Goal: Transaction & Acquisition: Purchase product/service

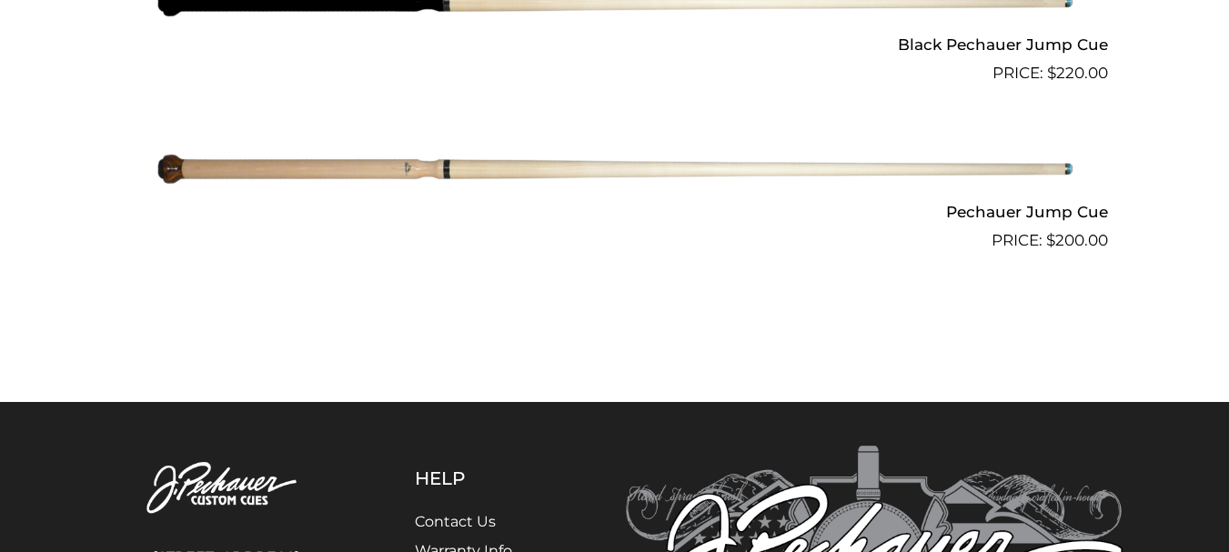
scroll to position [1758, 0]
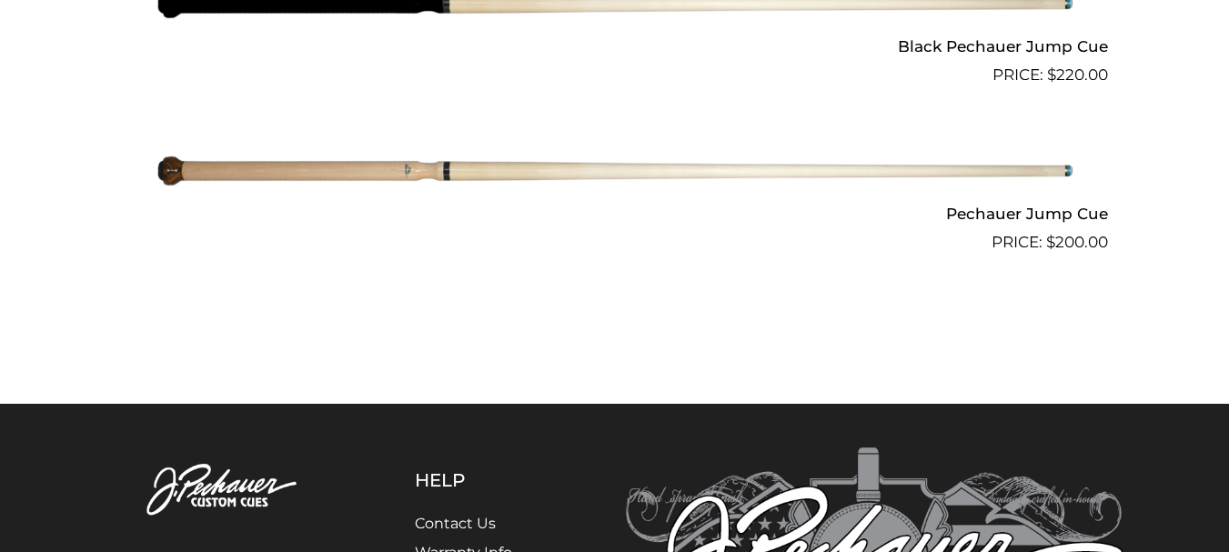
click at [493, 18] on img at bounding box center [615, 3] width 919 height 153
click at [266, 169] on img at bounding box center [615, 171] width 919 height 153
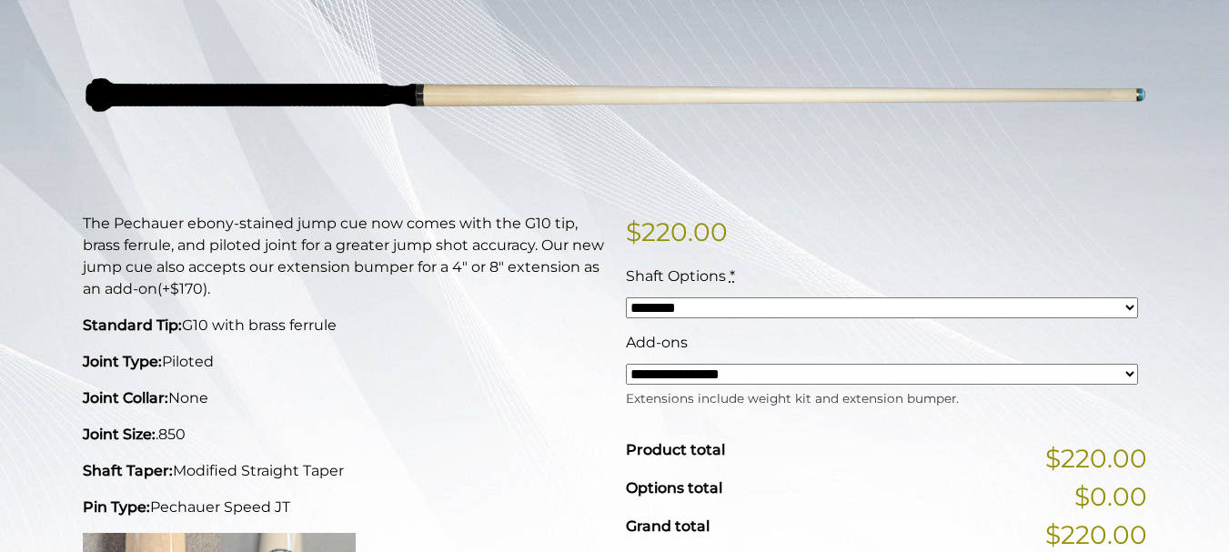
scroll to position [273, 0]
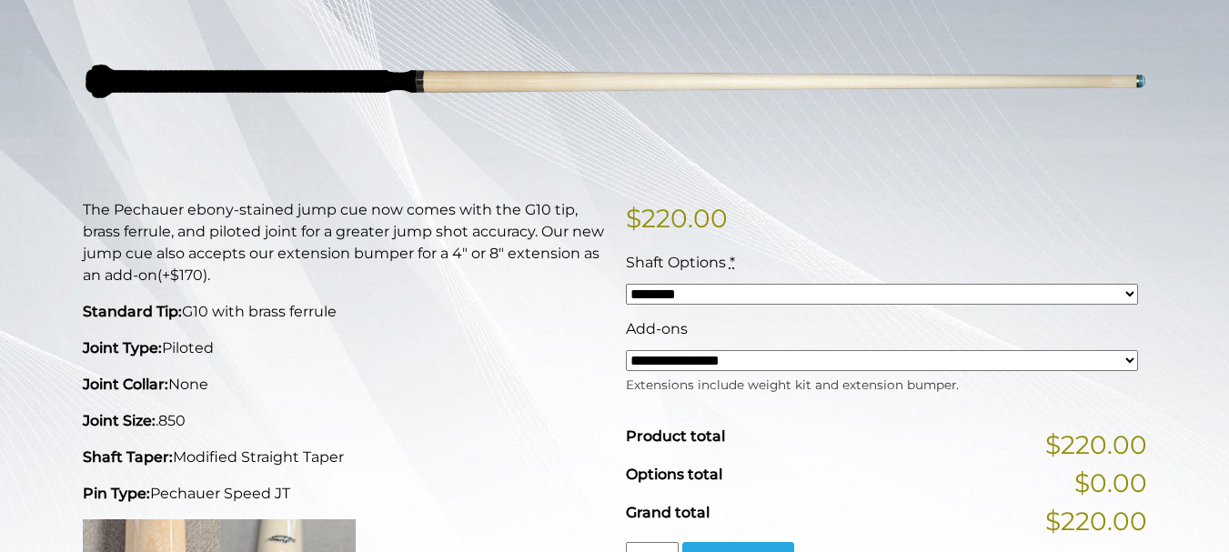
click at [1117, 361] on select "**********" at bounding box center [882, 360] width 512 height 21
click at [923, 364] on select "**********" at bounding box center [882, 360] width 512 height 21
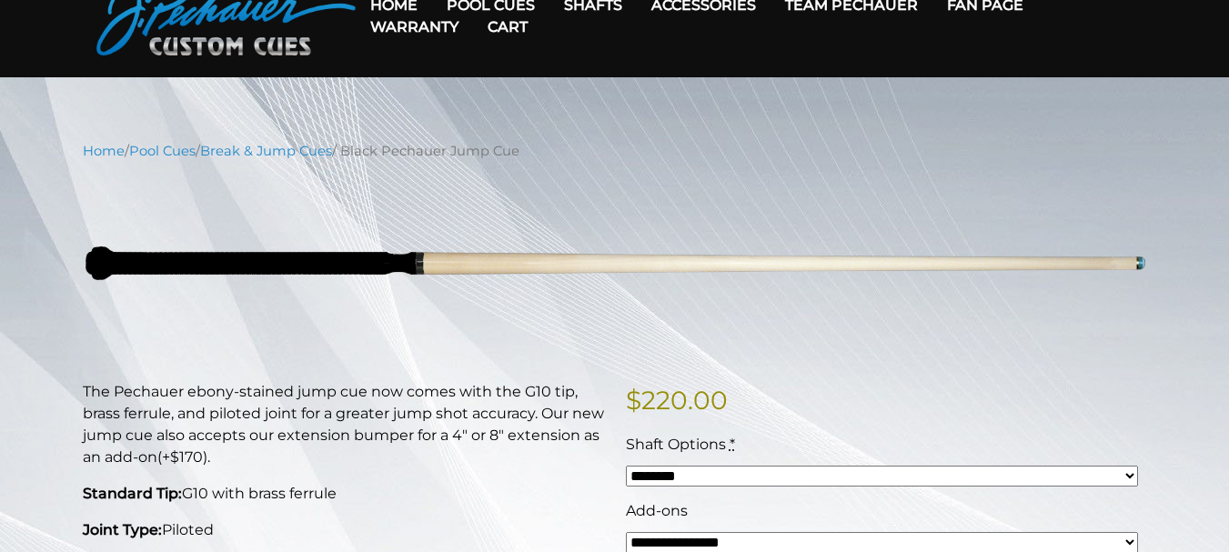
scroll to position [182, 0]
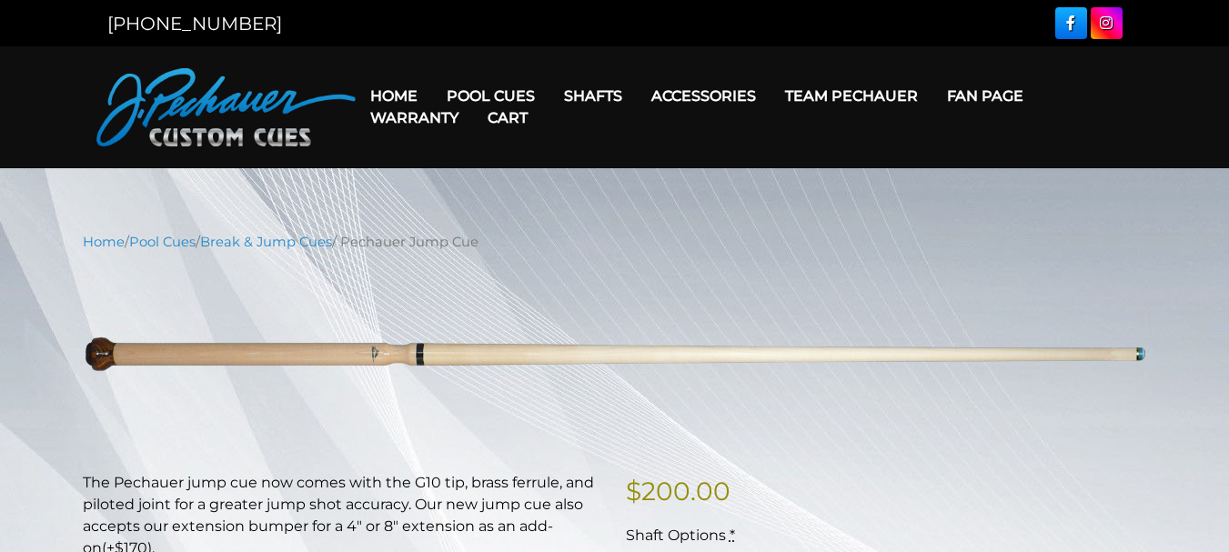
click at [389, 92] on link "Home" at bounding box center [394, 96] width 76 height 46
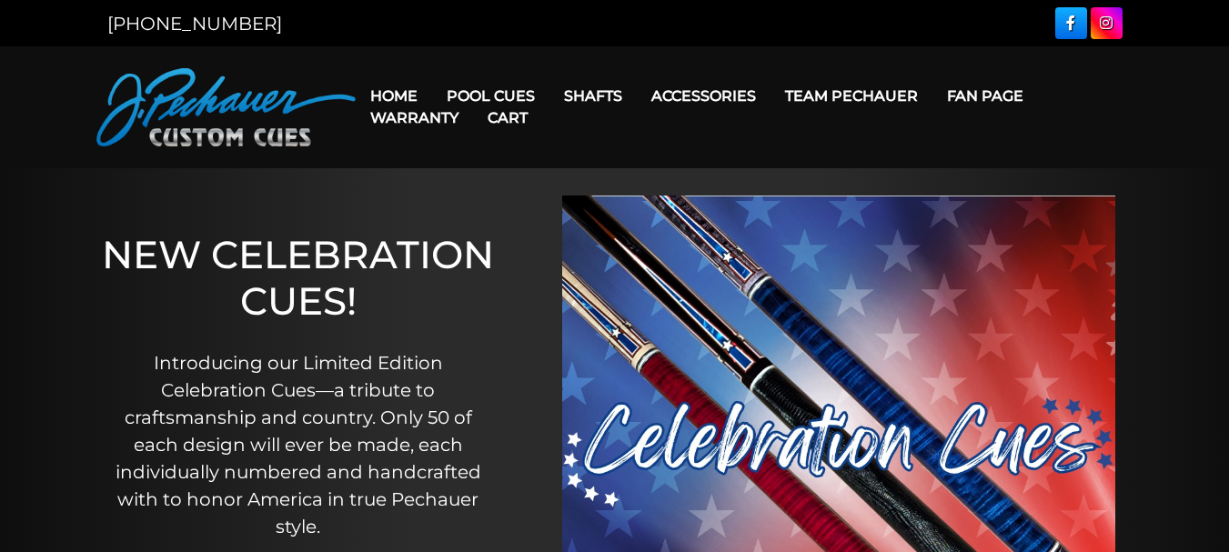
click at [966, 98] on link "Fan Page" at bounding box center [985, 96] width 106 height 46
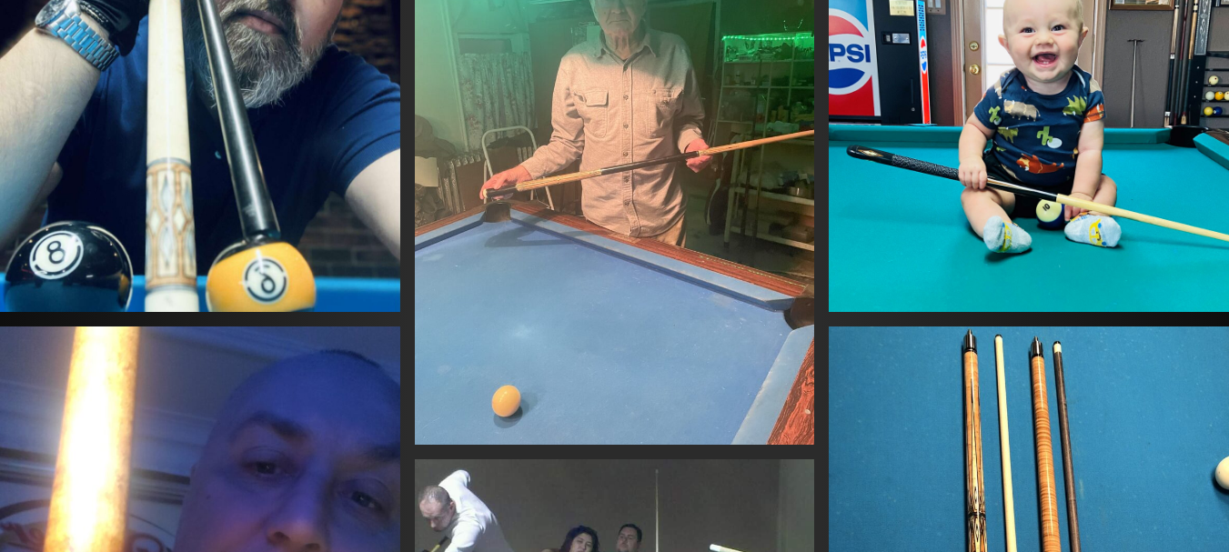
scroll to position [665, 0]
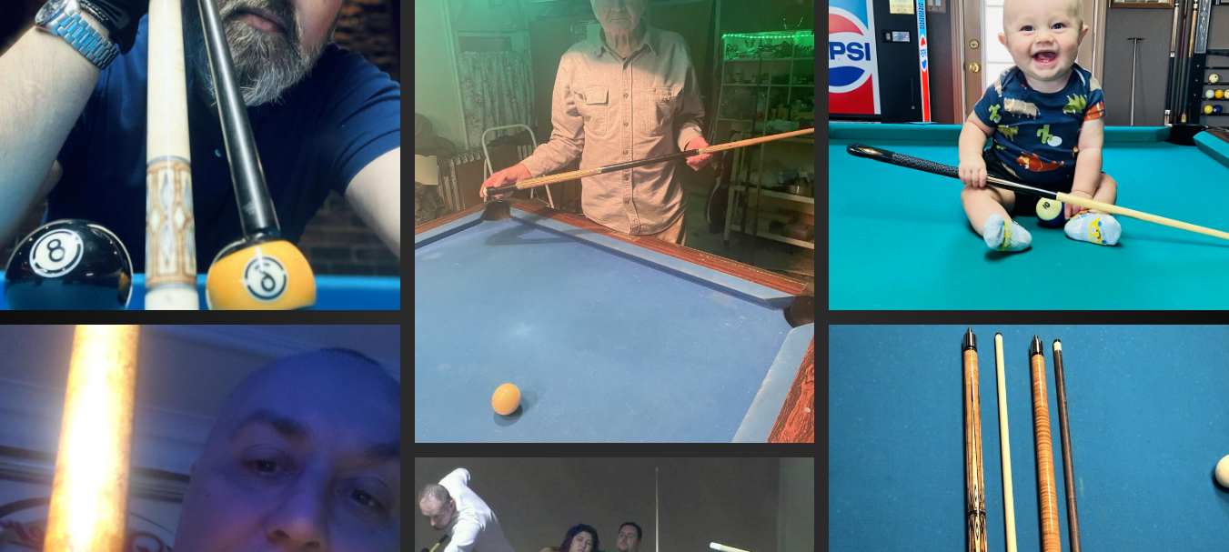
click at [712, 211] on img at bounding box center [615, 176] width 400 height 533
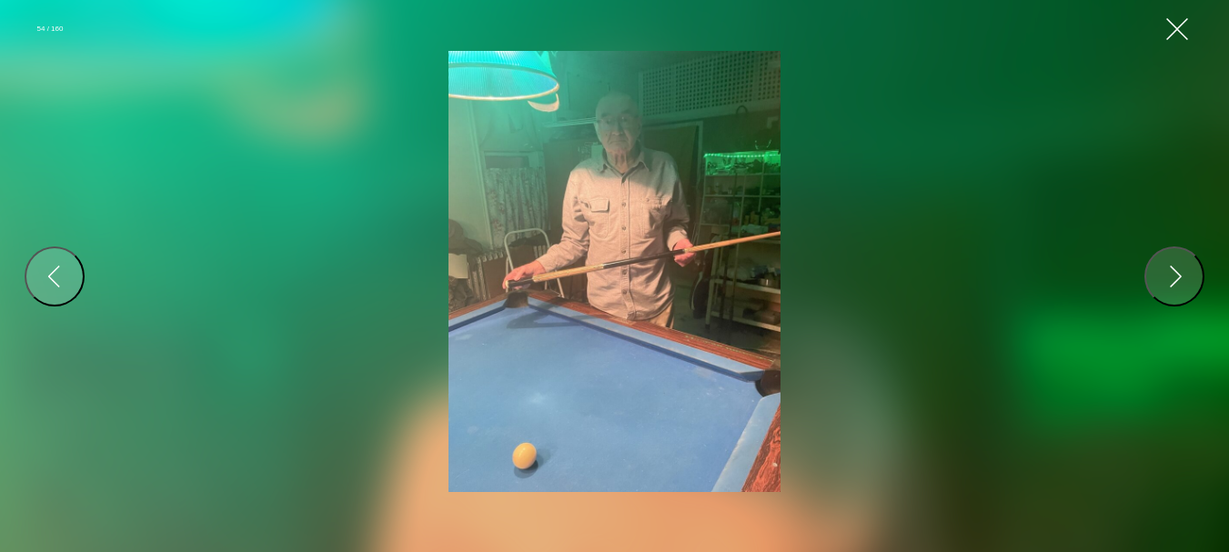
scroll to position [366, 0]
click at [62, 280] on div "Previous" at bounding box center [53, 276] width 29 height 29
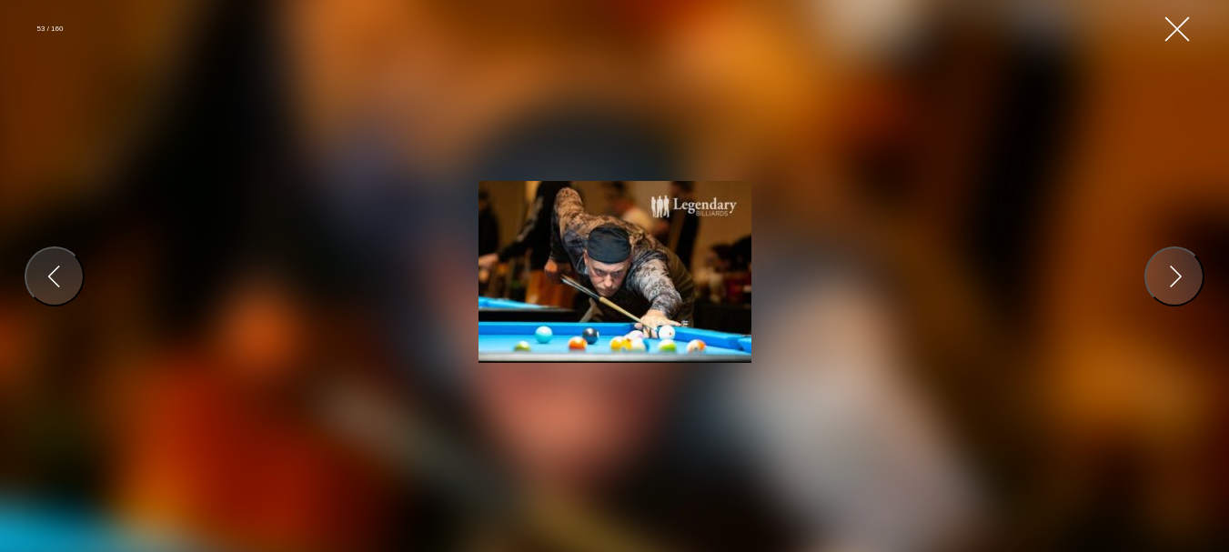
click at [1179, 36] on button "Close Gallery" at bounding box center [1177, 29] width 33 height 33
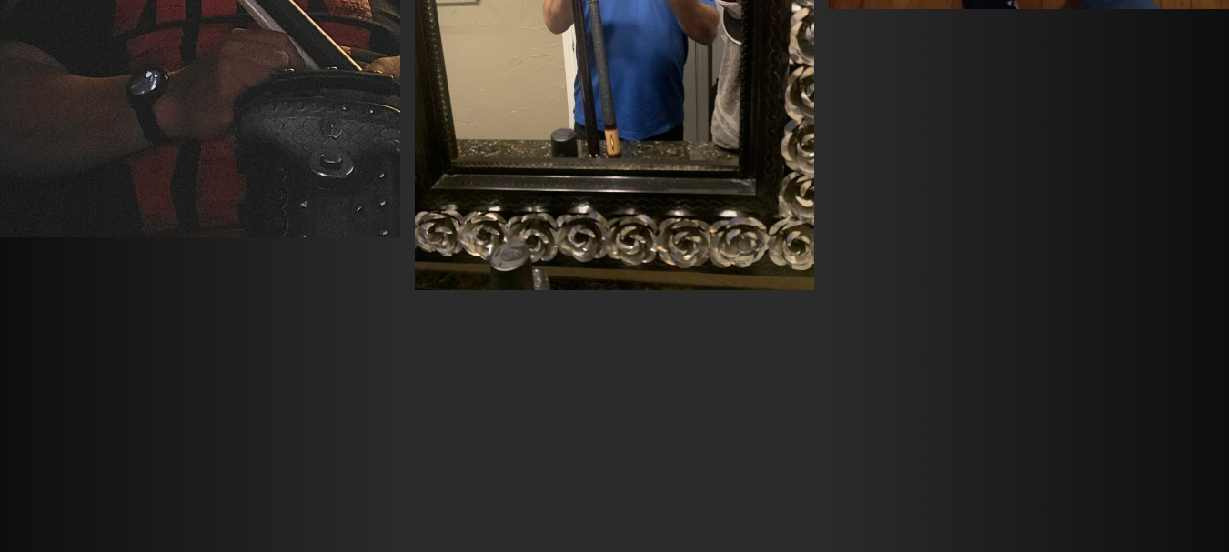
scroll to position [4851, 0]
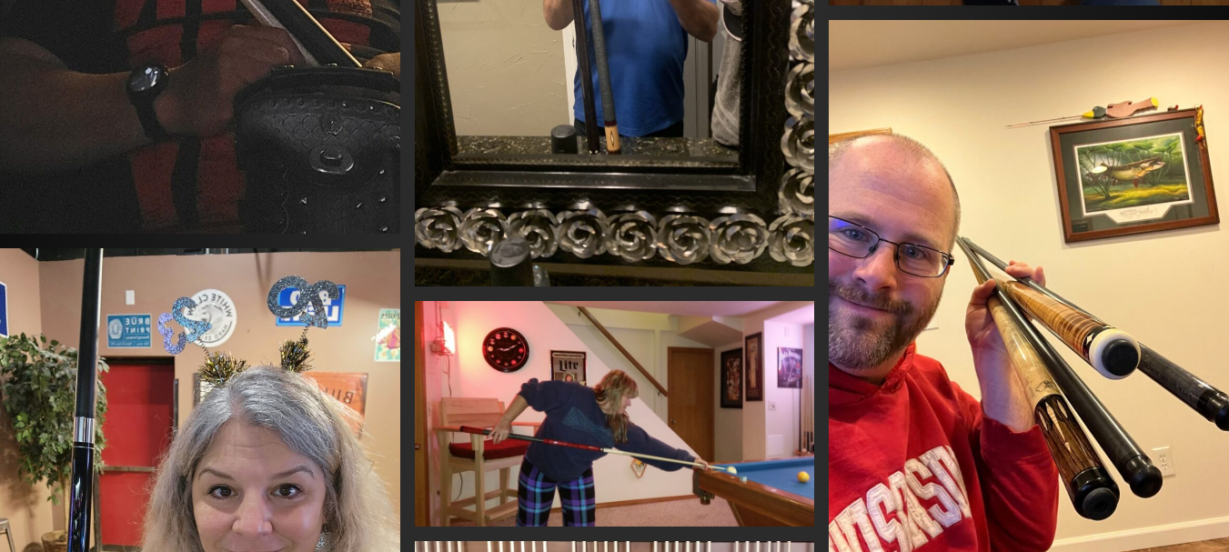
click at [1073, 418] on img at bounding box center [1029, 286] width 400 height 533
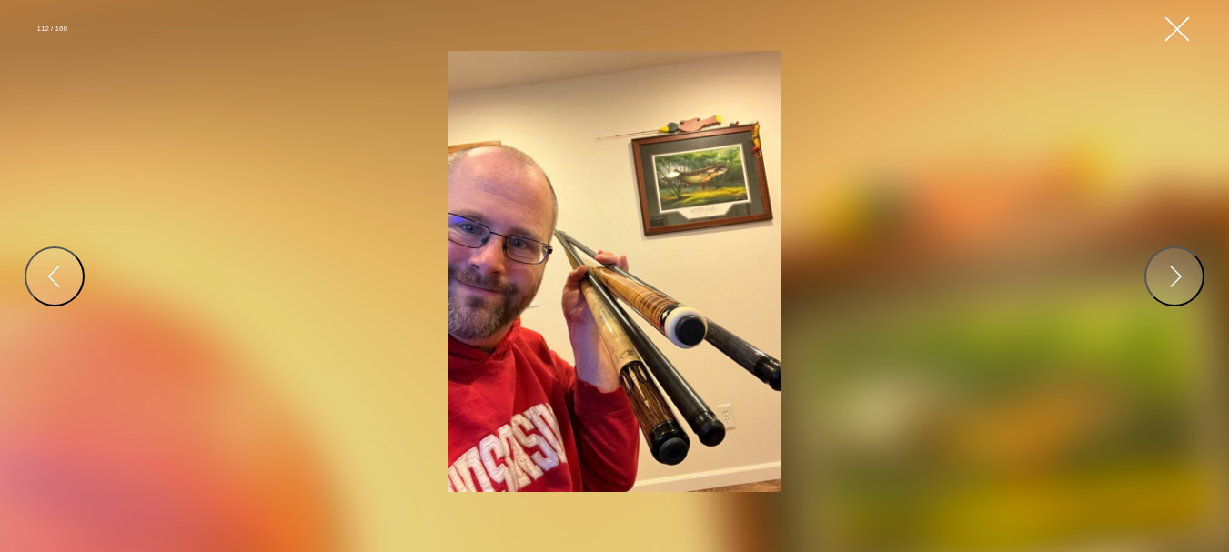
click at [1169, 32] on button "Close Gallery" at bounding box center [1177, 29] width 33 height 33
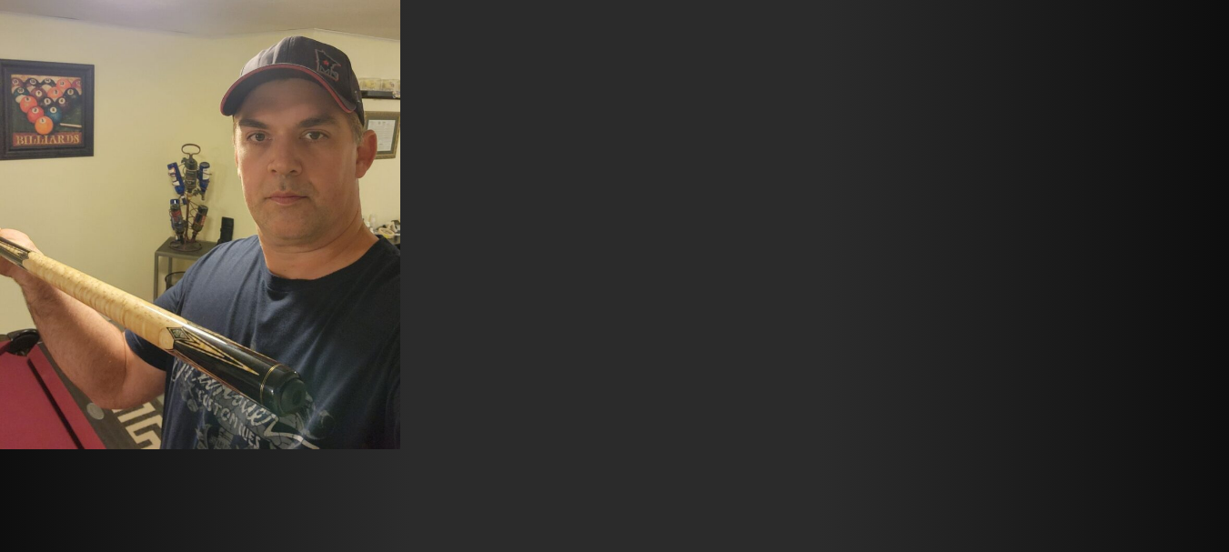
scroll to position [15628, 0]
